Goal: Task Accomplishment & Management: Manage account settings

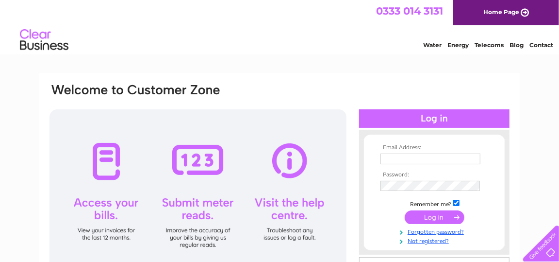
type input "marie-claire.docherty@parliament.scot"
click at [439, 215] on input "submit" at bounding box center [435, 217] width 60 height 14
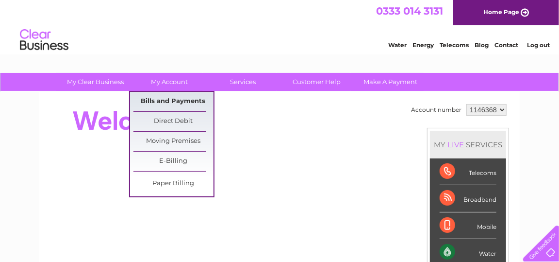
click at [175, 100] on link "Bills and Payments" at bounding box center [174, 101] width 80 height 19
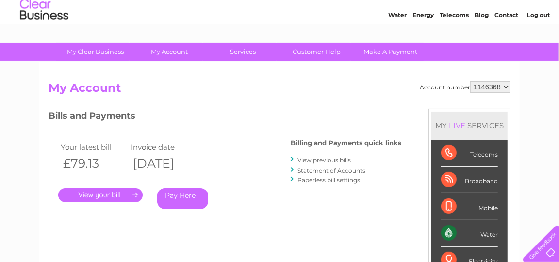
scroll to position [49, 0]
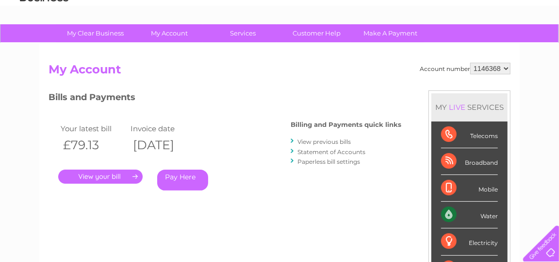
click at [100, 176] on link "." at bounding box center [100, 176] width 84 height 14
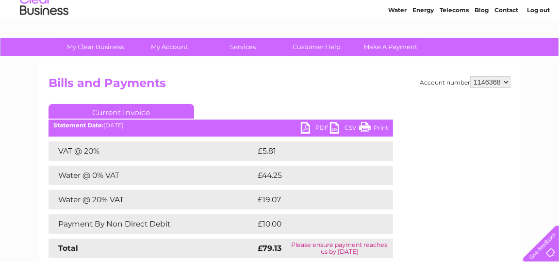
scroll to position [49, 0]
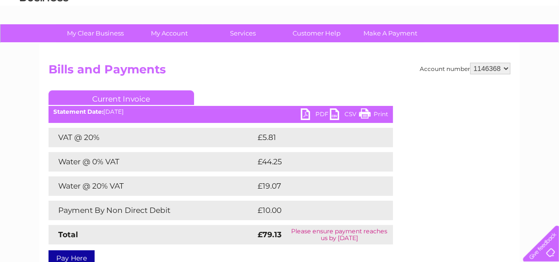
click at [307, 114] on link "PDF" at bounding box center [315, 115] width 29 height 14
